Goal: Task Accomplishment & Management: Use online tool/utility

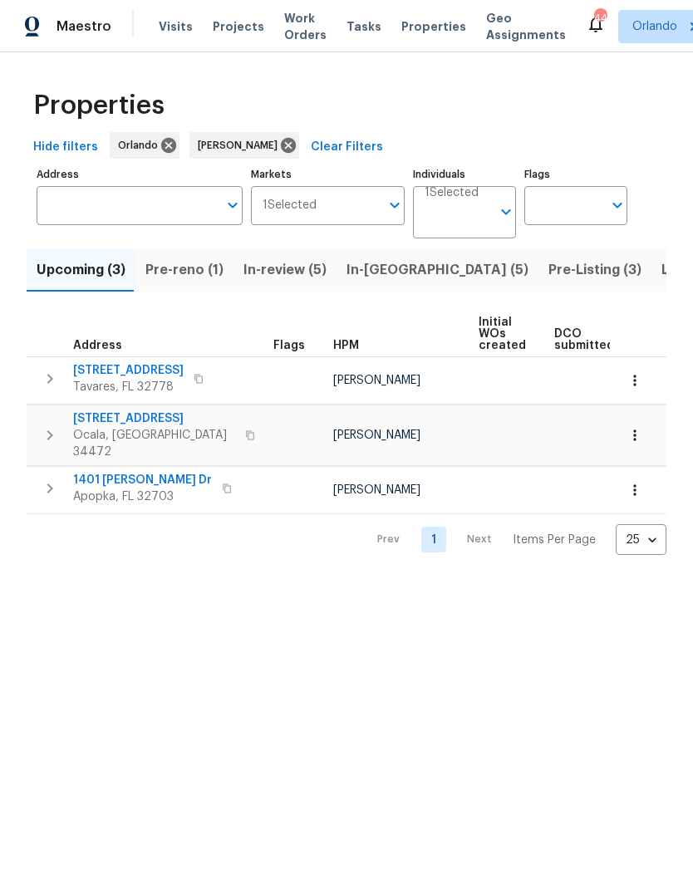
click at [87, 211] on input "Address" at bounding box center [127, 205] width 181 height 39
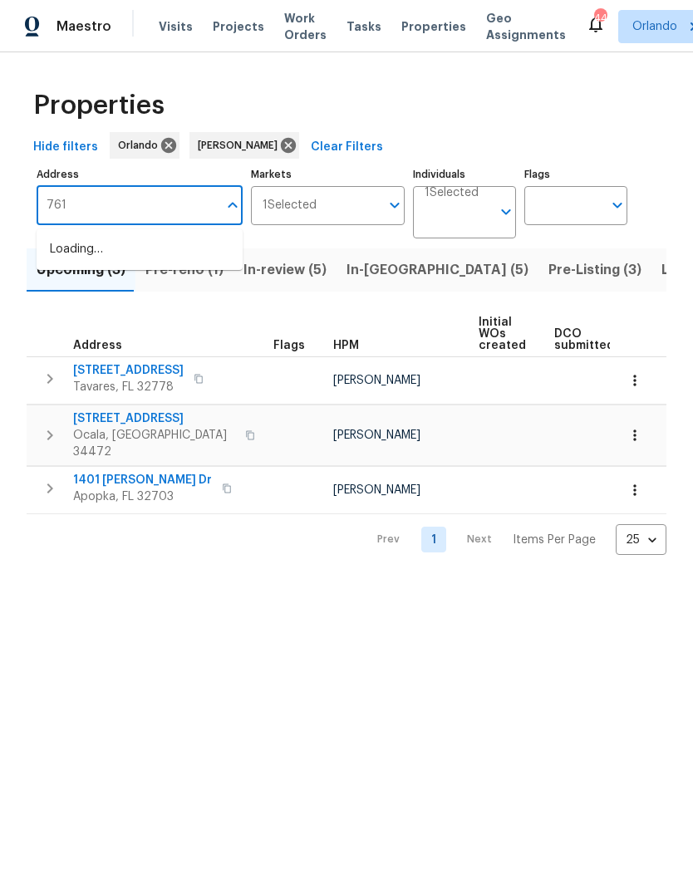
type input "7614"
click at [86, 318] on li "[STREET_ADDRESS]" at bounding box center [140, 304] width 206 height 27
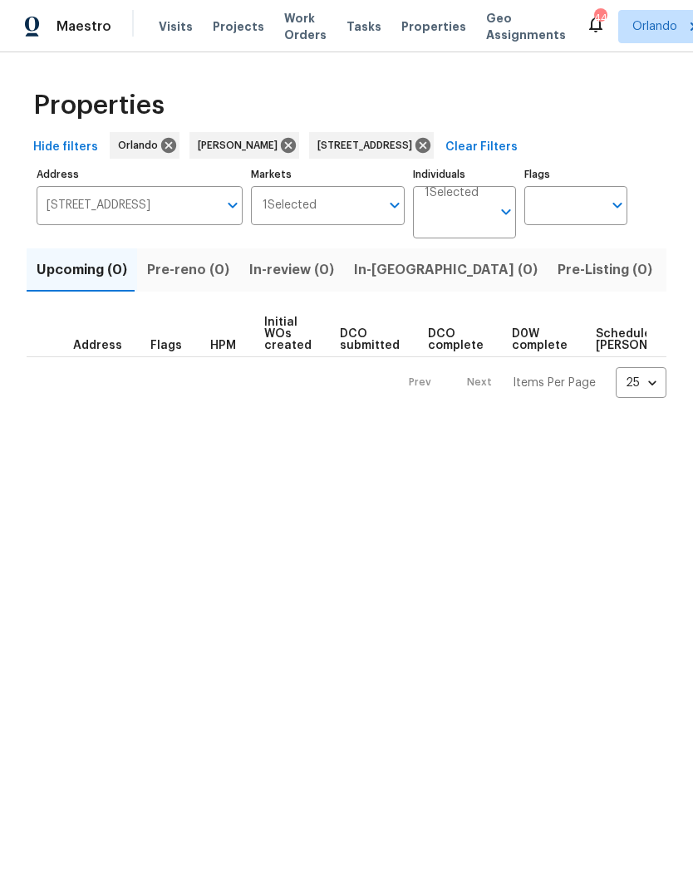
click at [672, 267] on span "Listed (1)" at bounding box center [702, 269] width 60 height 23
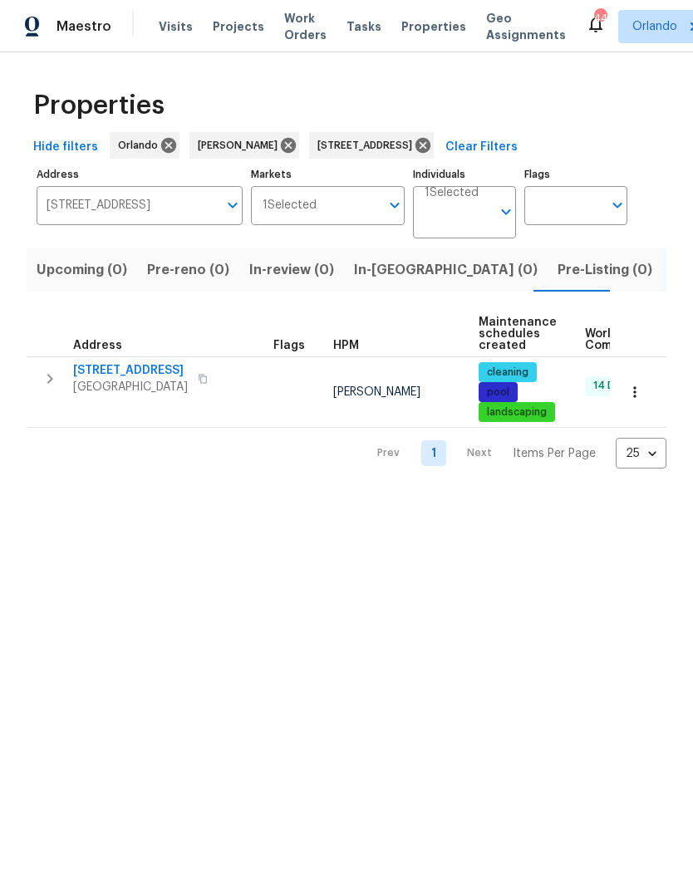
click at [83, 373] on span "[STREET_ADDRESS]" at bounding box center [130, 370] width 115 height 17
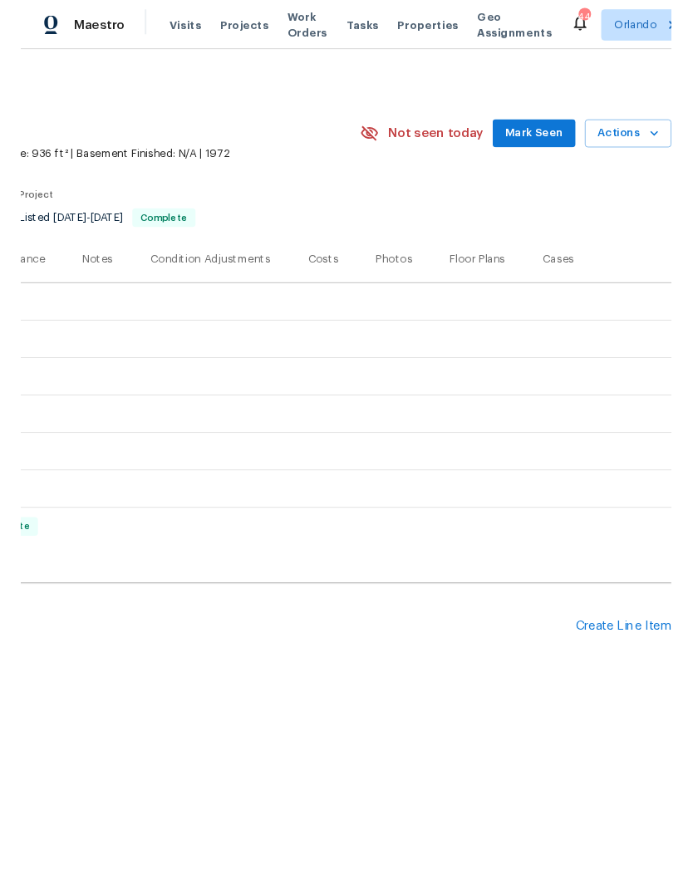
scroll to position [0, 246]
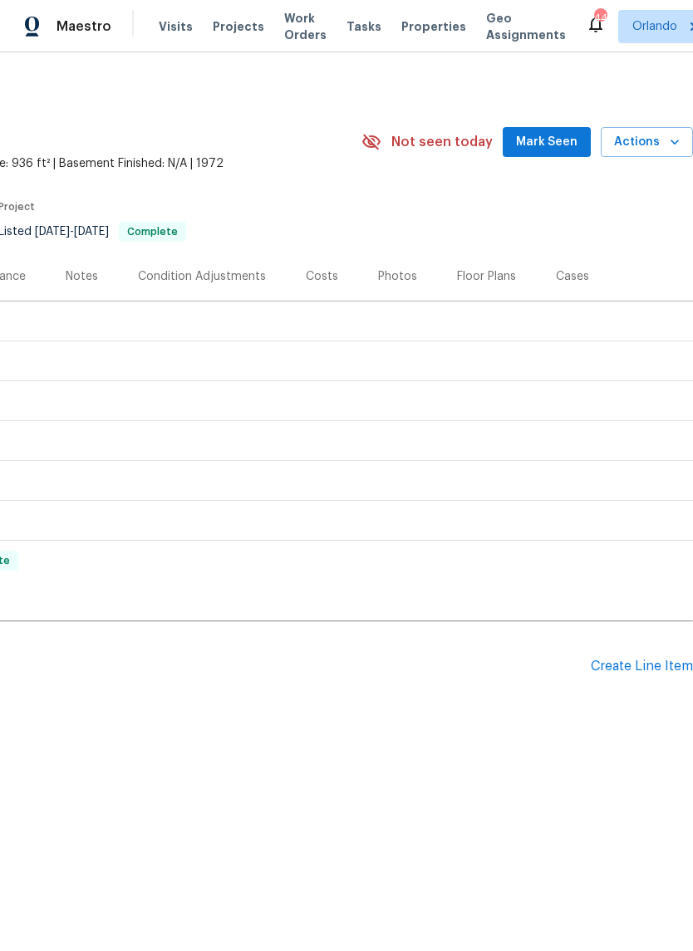
click at [664, 141] on span "Actions" at bounding box center [647, 142] width 66 height 21
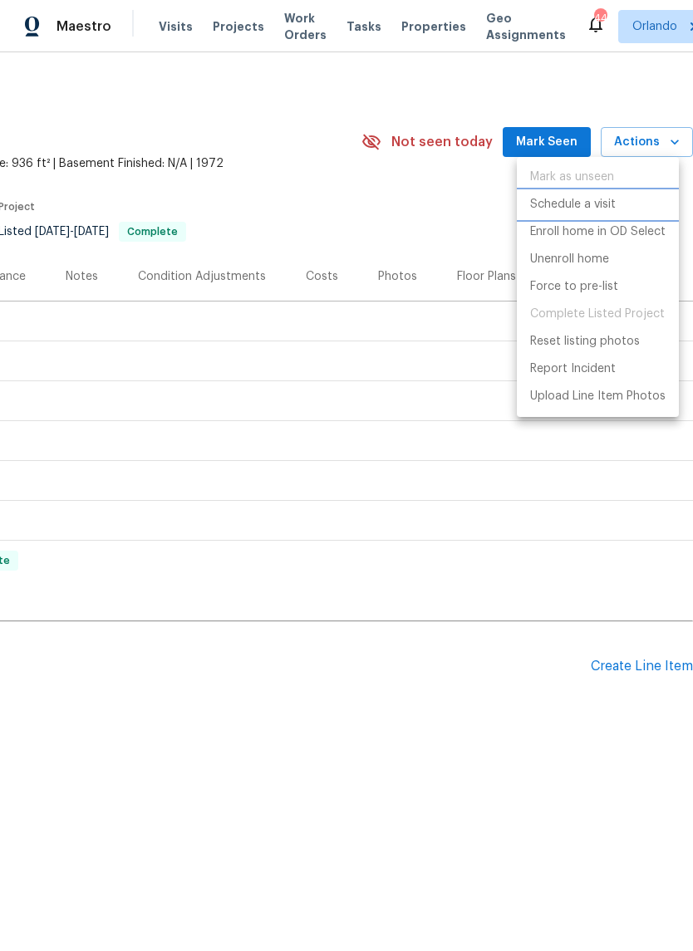
click at [622, 201] on li "Schedule a visit" at bounding box center [598, 204] width 162 height 27
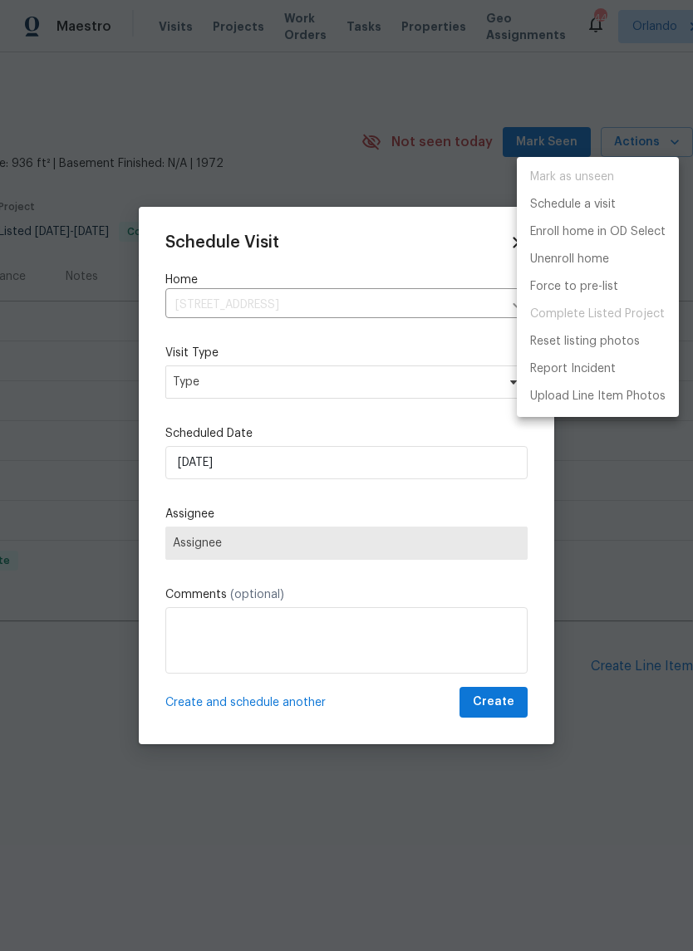
click at [379, 380] on div at bounding box center [346, 475] width 693 height 951
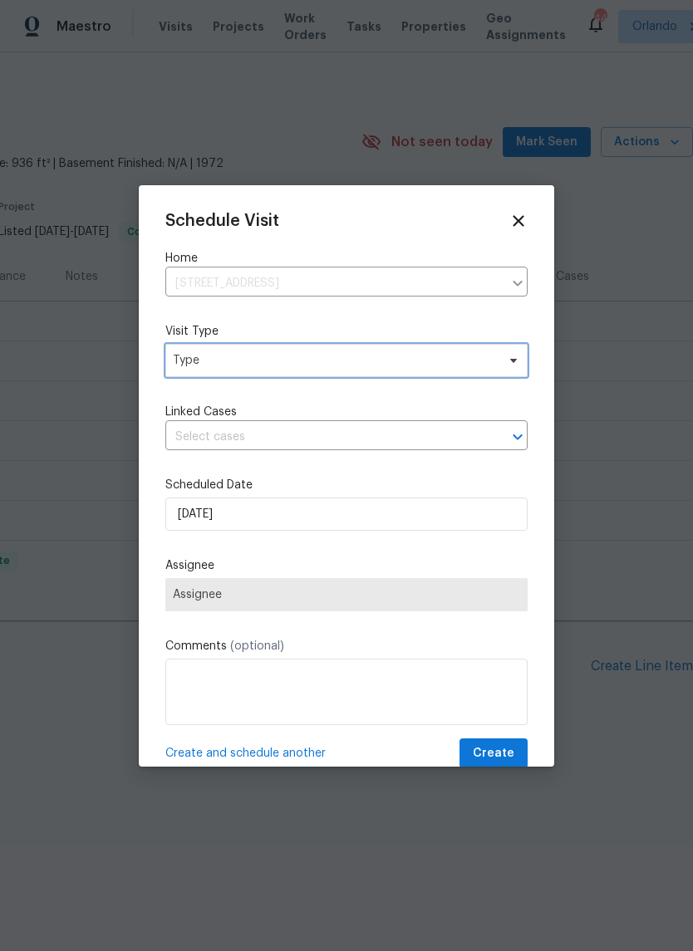
click at [399, 351] on span "Type" at bounding box center [346, 360] width 362 height 33
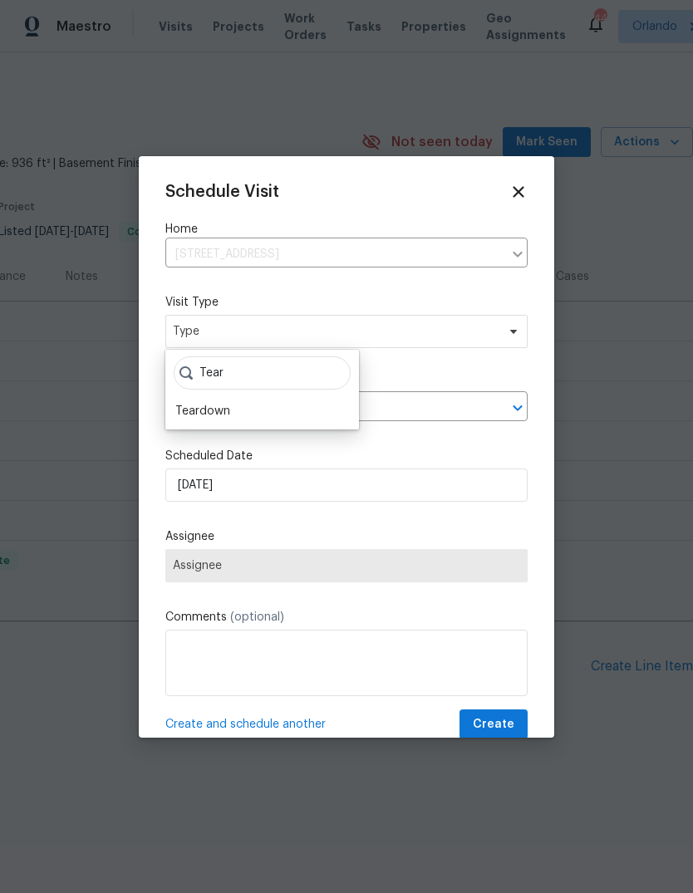
type input "Tear"
click at [263, 422] on div "Teardown" at bounding box center [262, 410] width 184 height 23
click at [196, 409] on div "Teardown" at bounding box center [202, 411] width 55 height 17
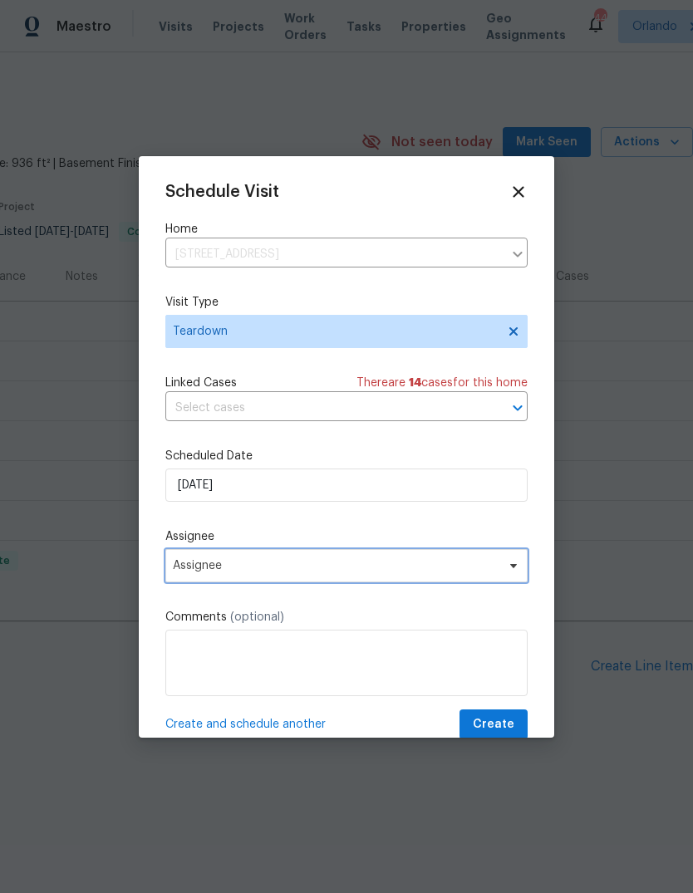
click at [205, 568] on span "Assignee" at bounding box center [336, 565] width 326 height 13
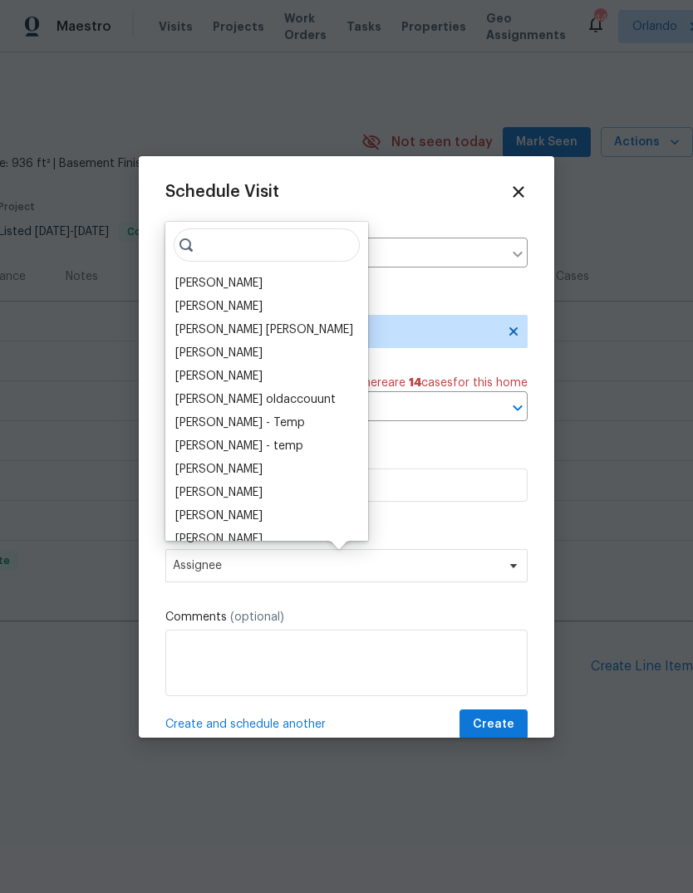
click at [194, 282] on div "[PERSON_NAME]" at bounding box center [218, 283] width 87 height 17
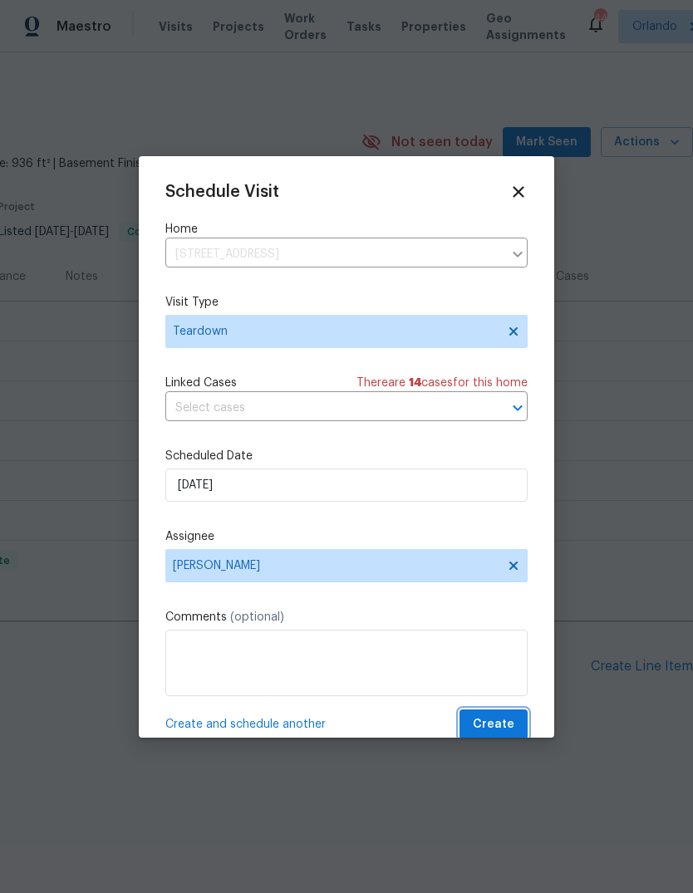
click at [483, 714] on button "Create" at bounding box center [493, 724] width 68 height 31
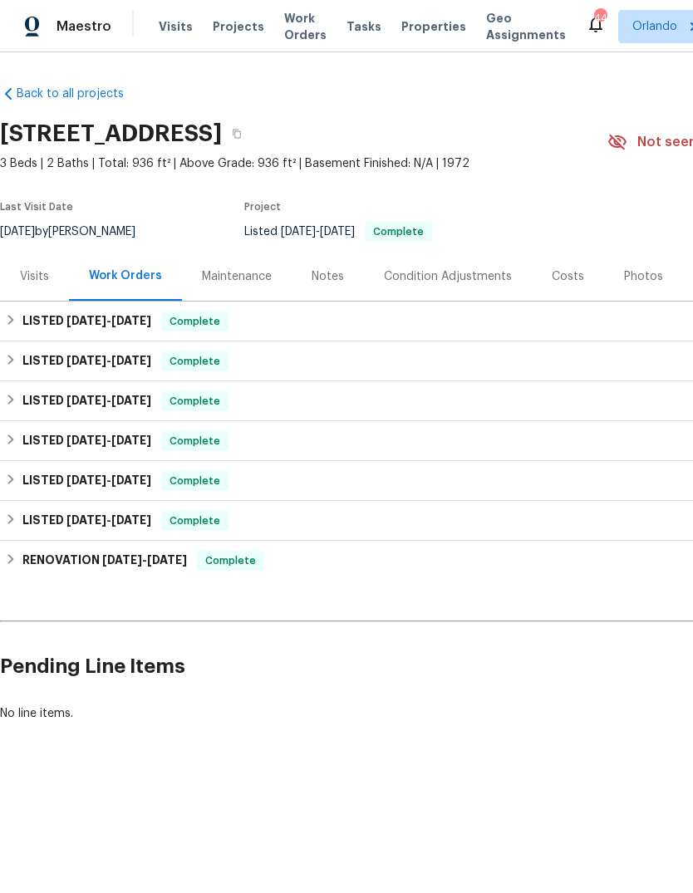
scroll to position [0, 0]
